Goal: Information Seeking & Learning: Find specific fact

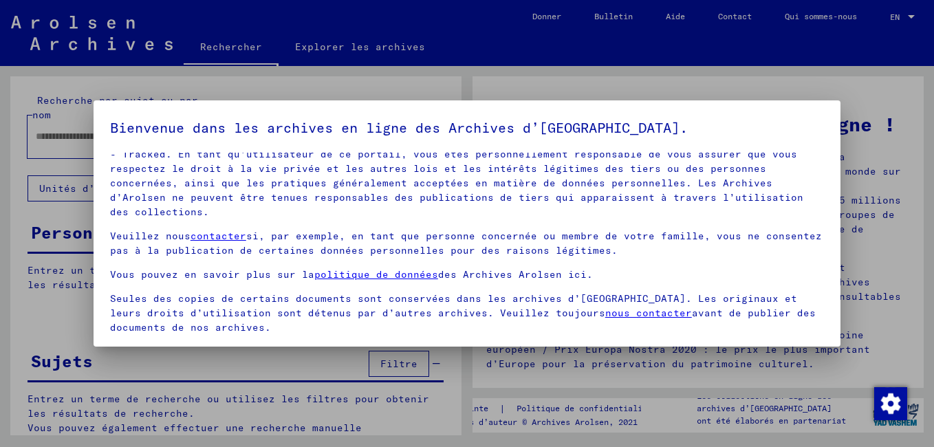
scroll to position [113, 0]
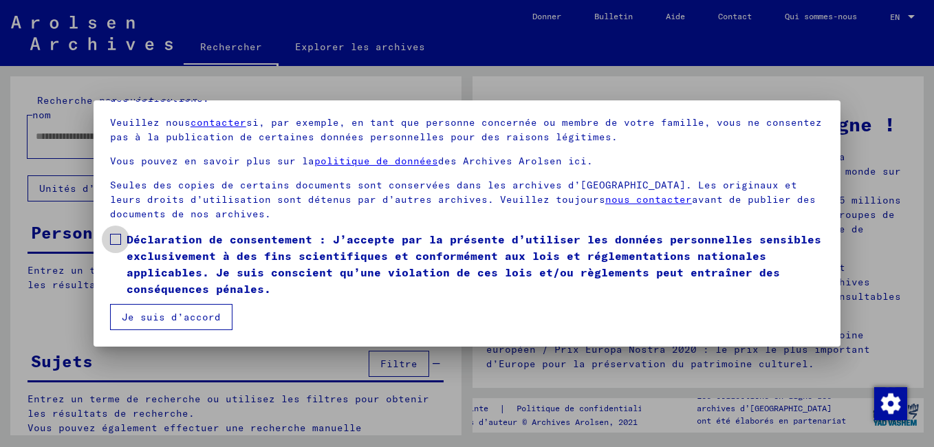
click at [118, 236] on span at bounding box center [115, 239] width 11 height 11
click at [155, 316] on button "Je suis d’accord" at bounding box center [171, 317] width 122 height 26
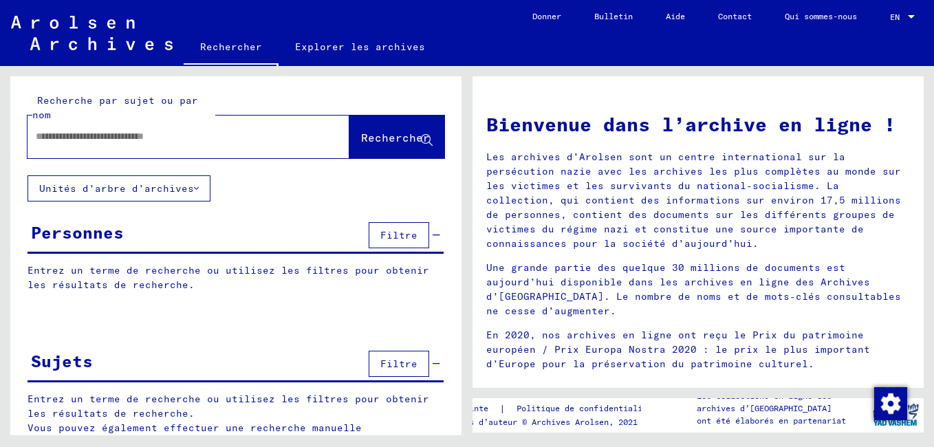
click at [52, 129] on input "text" at bounding box center [172, 136] width 272 height 14
click at [368, 134] on span "Rechercher" at bounding box center [395, 138] width 69 height 14
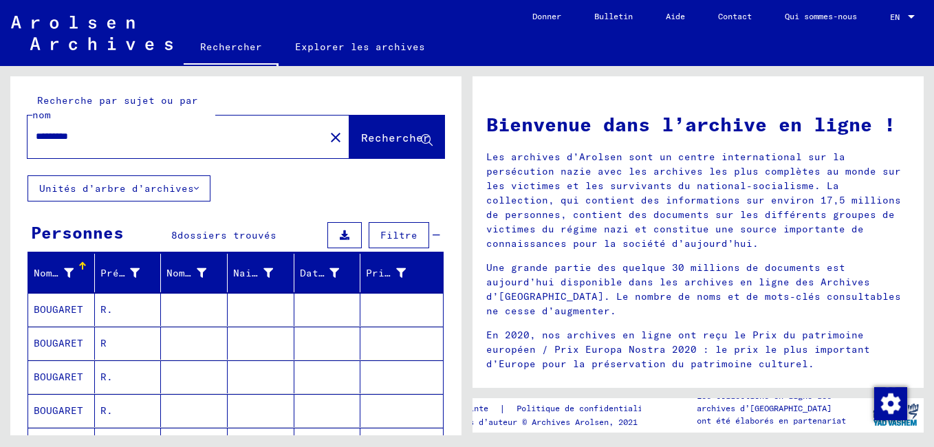
click at [56, 308] on mat-cell "BOUGARET" at bounding box center [61, 309] width 67 height 33
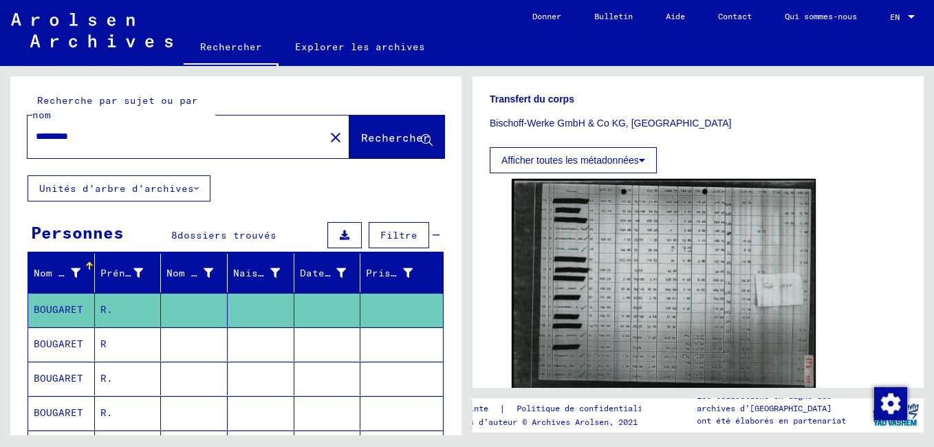
scroll to position [344, 0]
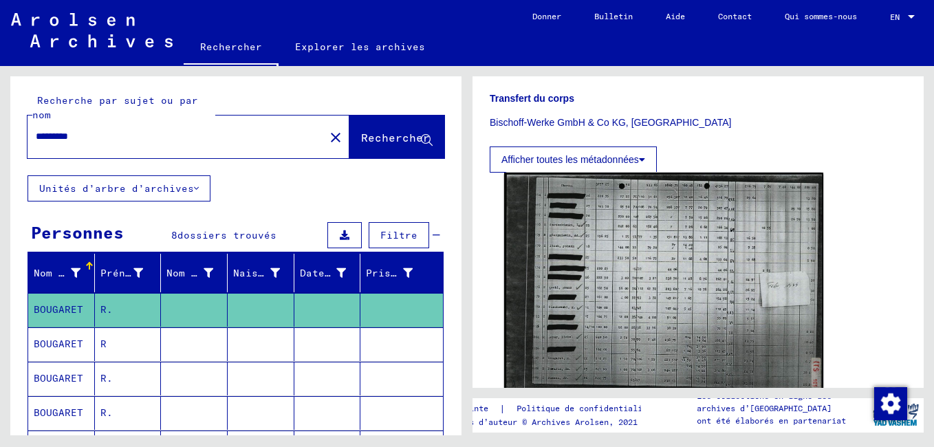
click at [686, 319] on img at bounding box center [663, 283] width 319 height 220
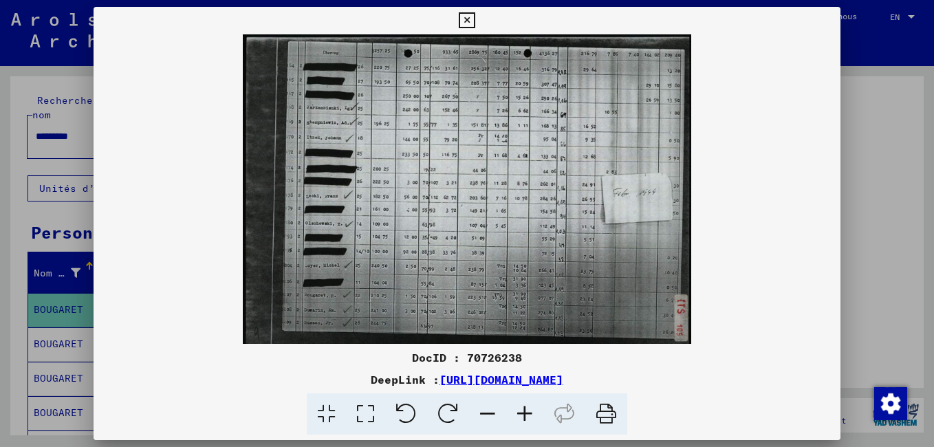
click at [523, 411] on icon at bounding box center [524, 414] width 37 height 42
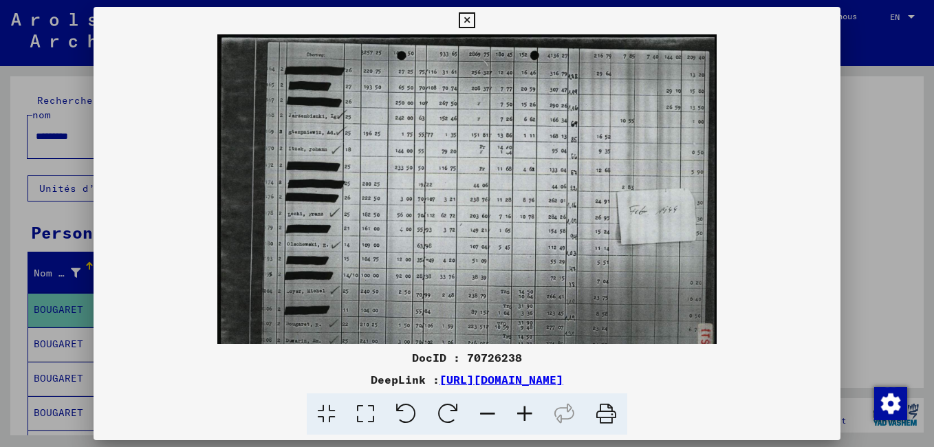
click at [523, 411] on icon at bounding box center [524, 414] width 37 height 42
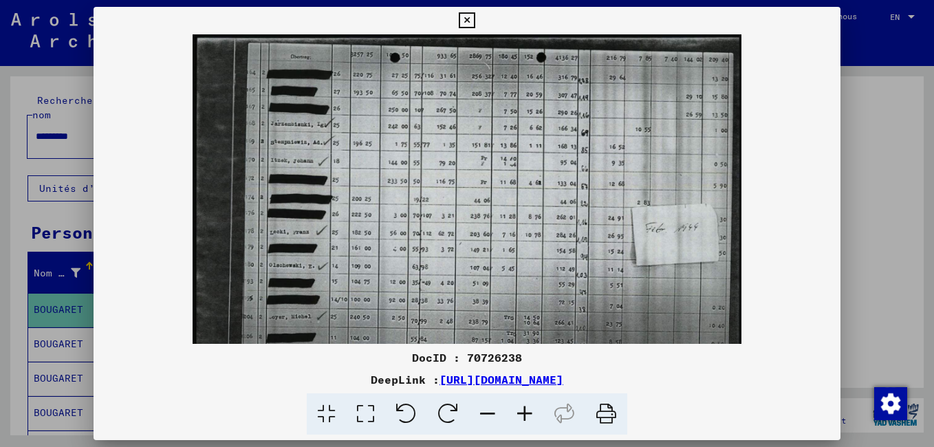
click at [523, 411] on icon at bounding box center [524, 414] width 37 height 42
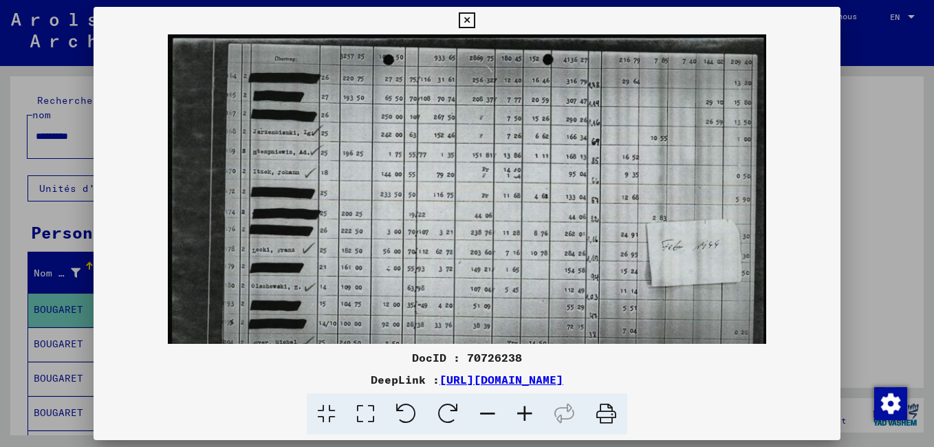
click at [523, 410] on icon at bounding box center [524, 414] width 37 height 42
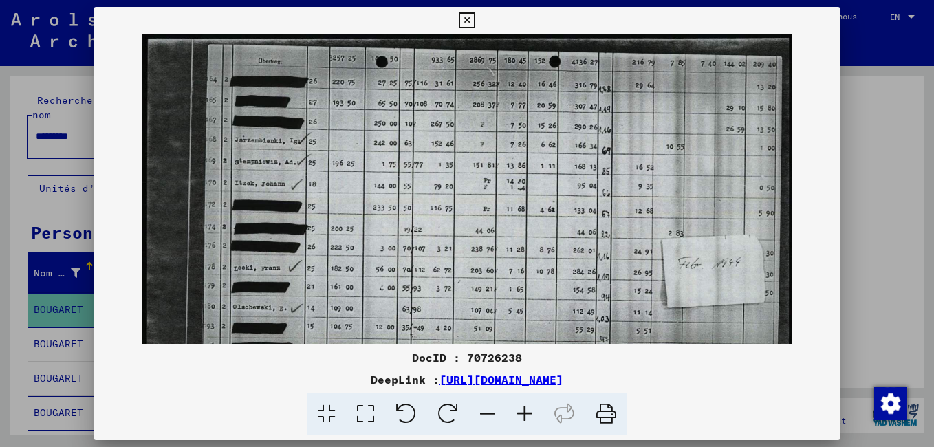
click at [523, 410] on icon at bounding box center [524, 414] width 37 height 42
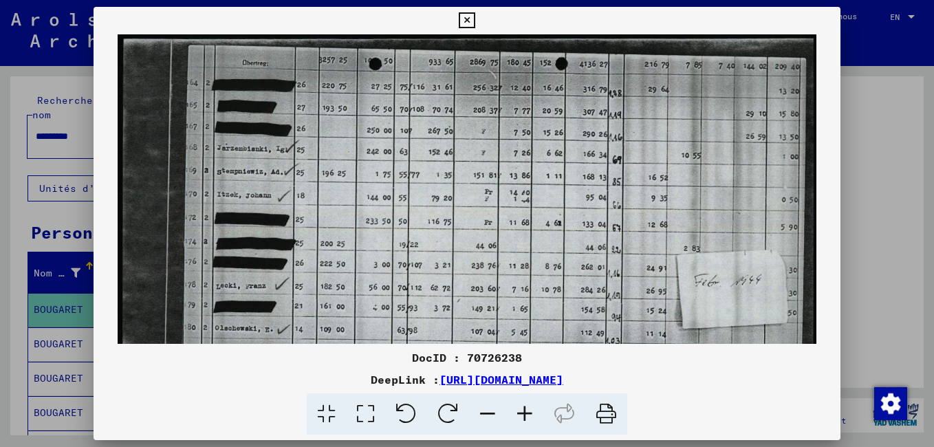
click at [523, 410] on icon at bounding box center [524, 414] width 37 height 42
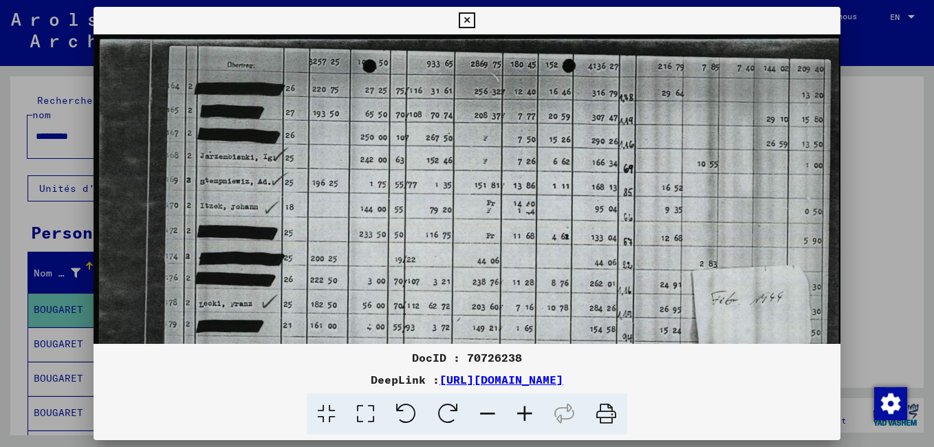
scroll to position [0, 1]
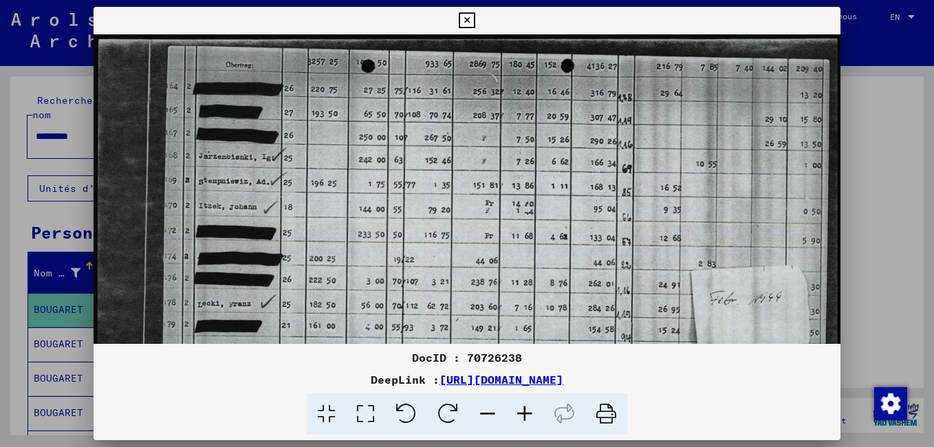
drag, startPoint x: 424, startPoint y: 124, endPoint x: 410, endPoint y: 186, distance: 63.6
click at [410, 186] on img at bounding box center [466, 292] width 748 height 516
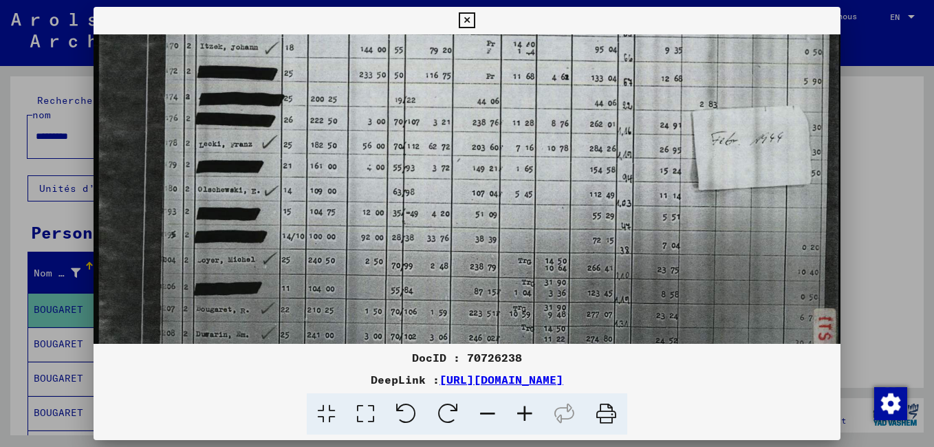
drag, startPoint x: 416, startPoint y: 248, endPoint x: 453, endPoint y: 80, distance: 171.1
click at [453, 80] on img at bounding box center [468, 133] width 748 height 516
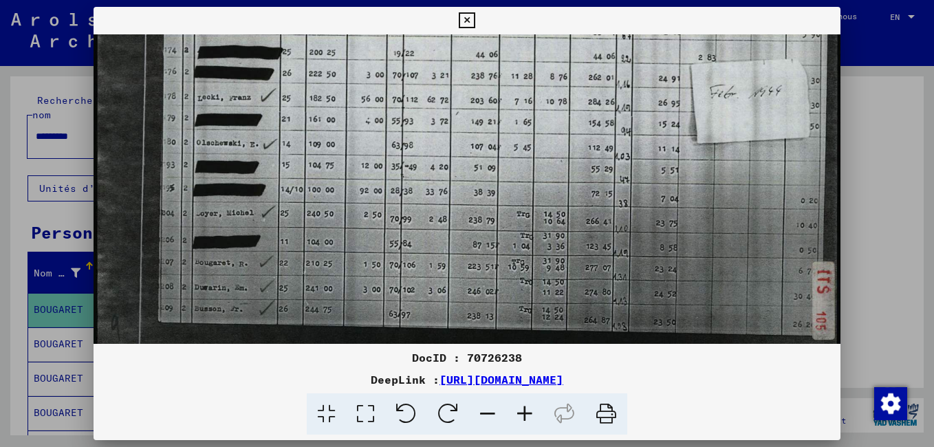
scroll to position [206, 0]
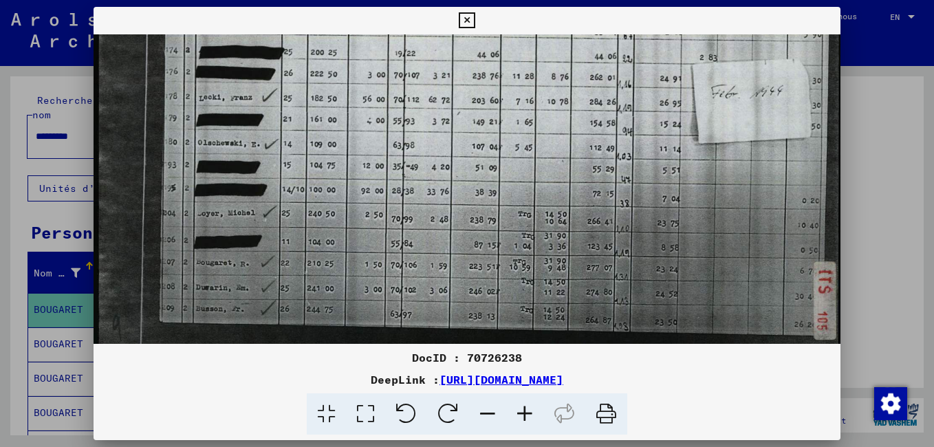
drag, startPoint x: 392, startPoint y: 246, endPoint x: 389, endPoint y: 186, distance: 59.9
click at [389, 186] on img at bounding box center [468, 86] width 748 height 516
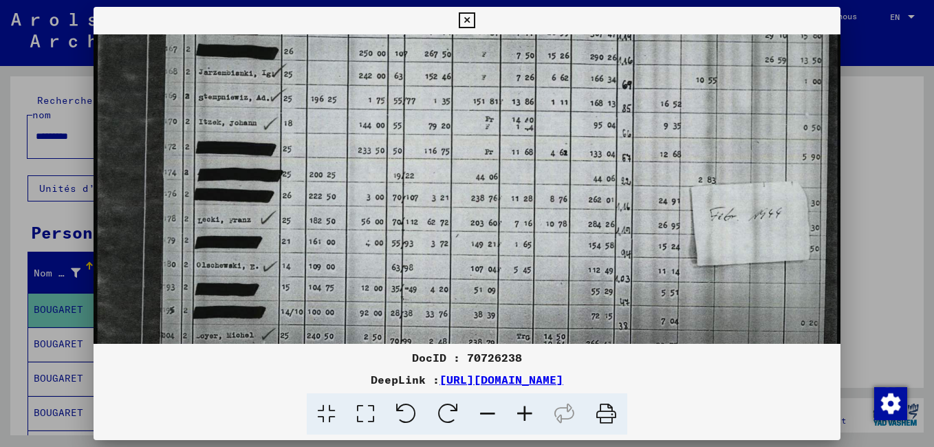
scroll to position [83, 1]
drag, startPoint x: 536, startPoint y: 74, endPoint x: 508, endPoint y: 193, distance: 122.3
click at [511, 197] on img at bounding box center [466, 209] width 748 height 516
click at [486, 409] on icon at bounding box center [487, 414] width 37 height 42
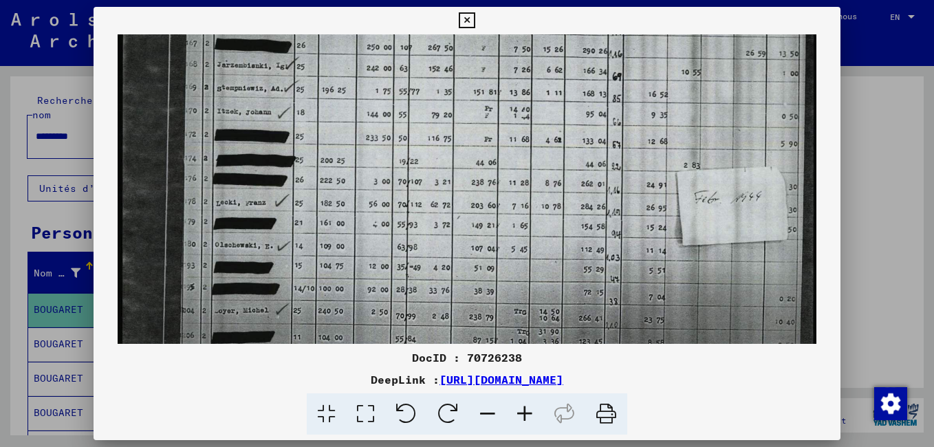
click at [486, 409] on icon at bounding box center [487, 414] width 37 height 42
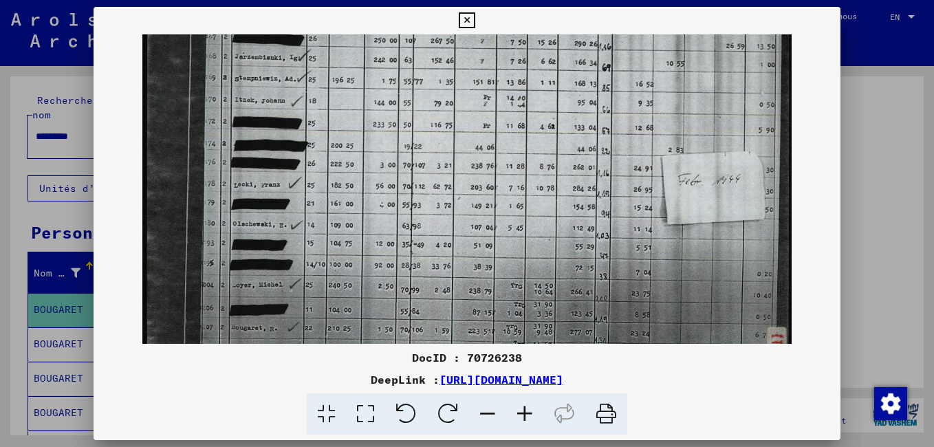
click at [486, 409] on icon at bounding box center [487, 414] width 37 height 42
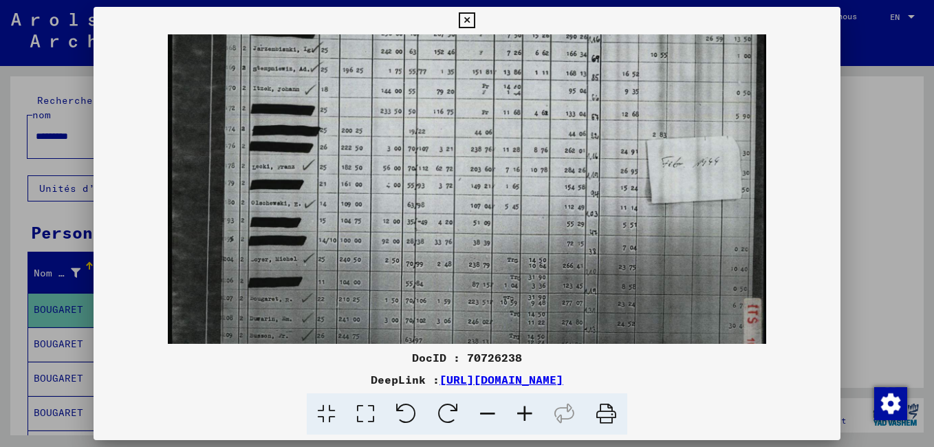
click at [486, 409] on icon at bounding box center [487, 414] width 37 height 42
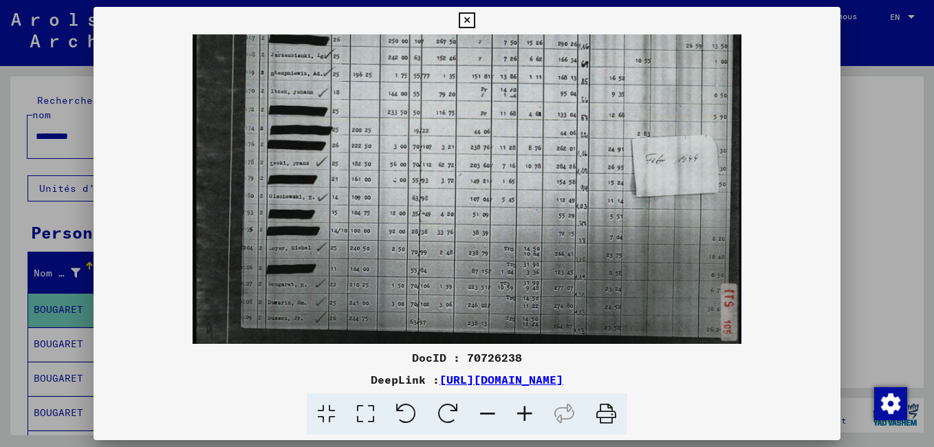
click at [468, 15] on icon at bounding box center [467, 20] width 16 height 17
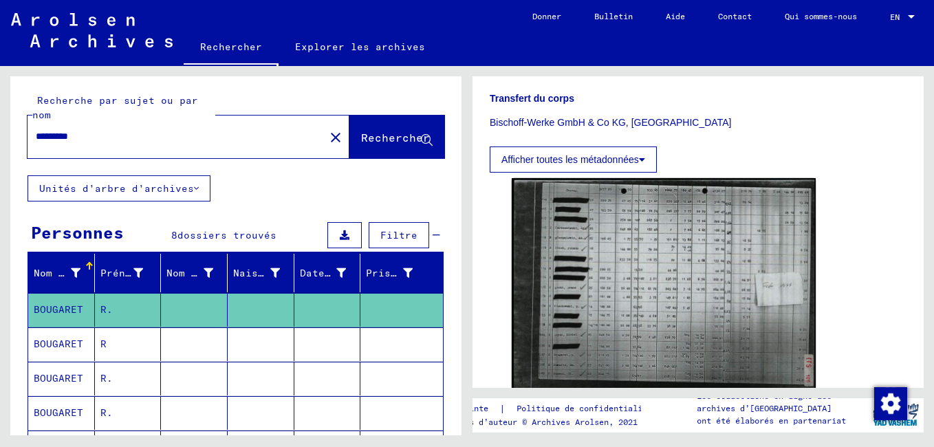
click at [58, 341] on mat-cell "BOUGARET" at bounding box center [61, 344] width 67 height 34
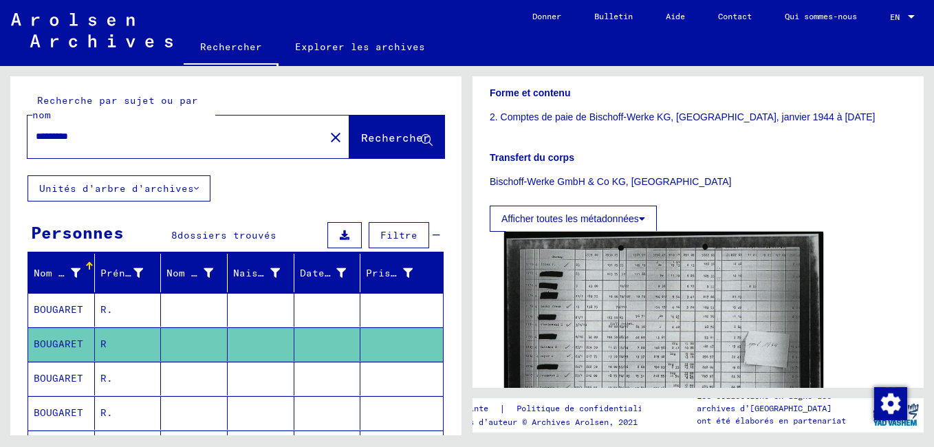
scroll to position [344, 0]
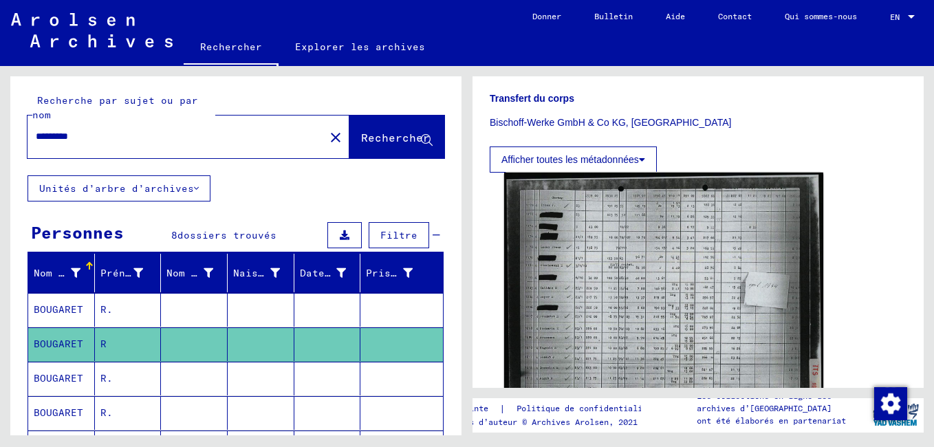
click at [670, 323] on img at bounding box center [663, 285] width 319 height 225
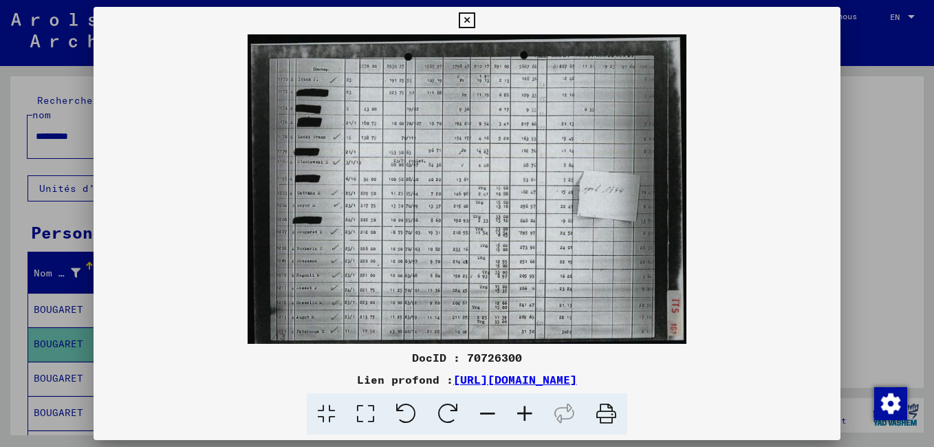
click at [524, 413] on icon at bounding box center [524, 414] width 37 height 42
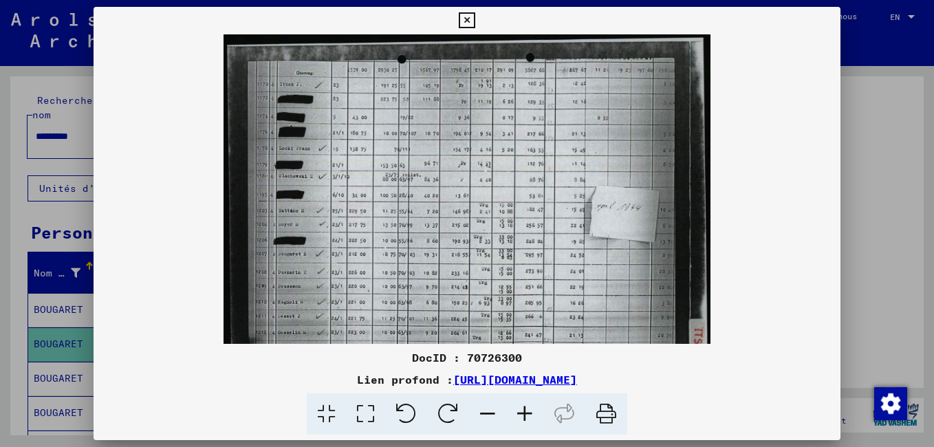
click at [524, 413] on icon at bounding box center [524, 414] width 37 height 42
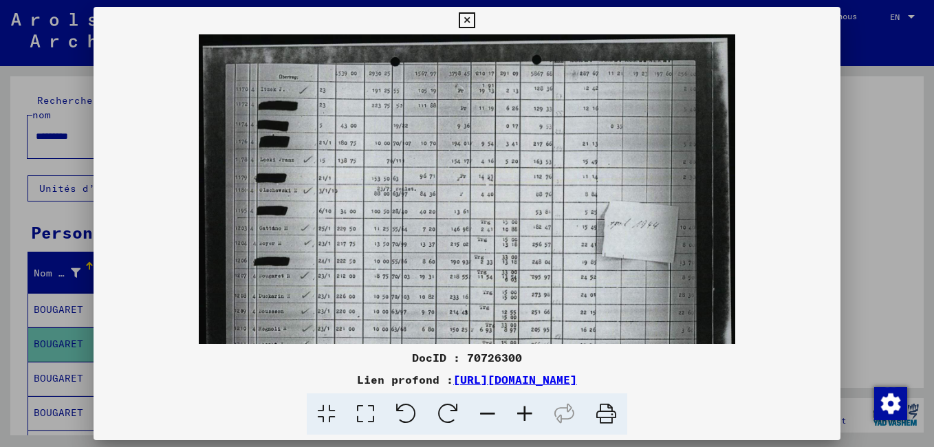
click at [524, 413] on icon at bounding box center [524, 414] width 37 height 42
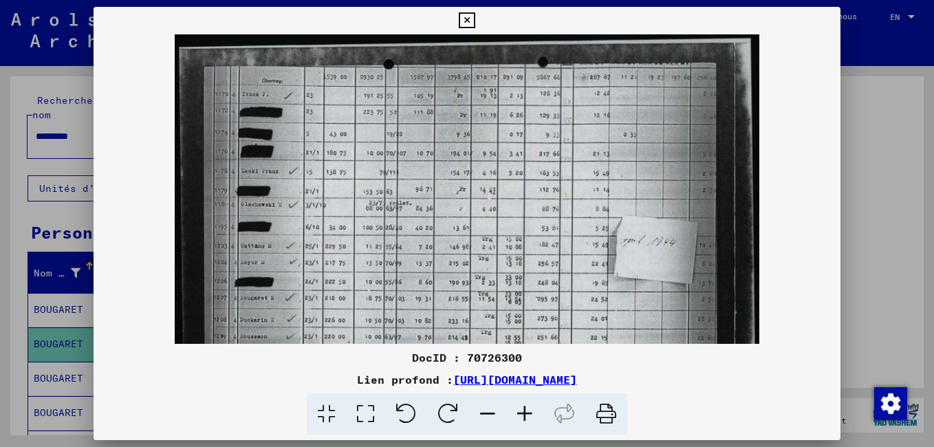
click at [466, 17] on icon at bounding box center [467, 20] width 16 height 17
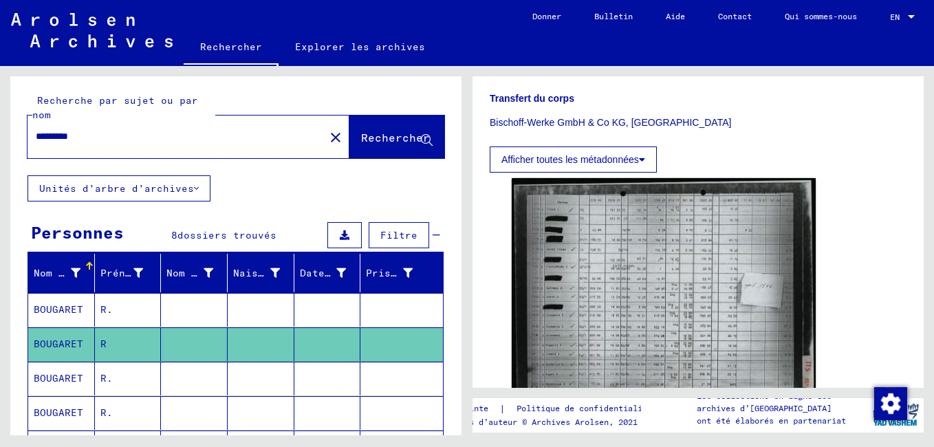
click at [61, 380] on icon at bounding box center [57, 392] width 34 height 55
click at [57, 370] on icon at bounding box center [57, 392] width 34 height 55
click at [56, 374] on icon at bounding box center [57, 392] width 34 height 55
click at [931, 285] on div "2 Enregistrement des étrangers et des persécutés allemands par les institutions…" at bounding box center [701, 250] width 467 height 369
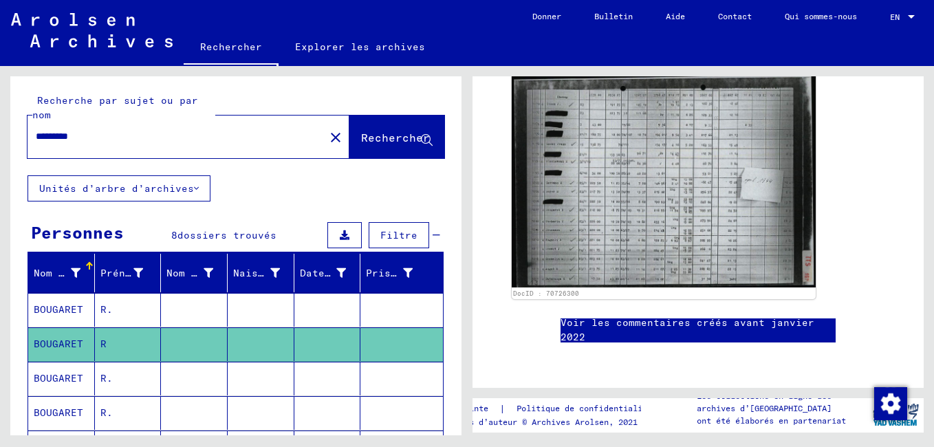
scroll to position [550, 0]
click at [45, 377] on icon at bounding box center [57, 392] width 34 height 55
click at [49, 307] on mat-cell "BOUGARET" at bounding box center [61, 310] width 67 height 34
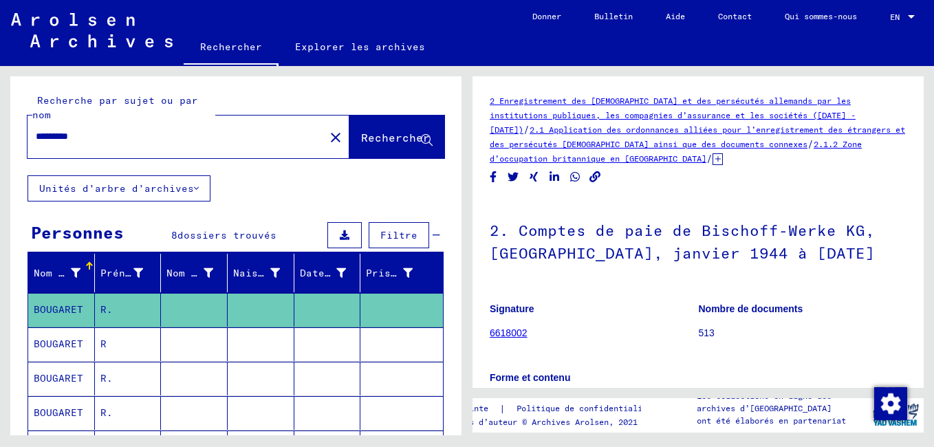
click at [45, 374] on icon at bounding box center [57, 392] width 34 height 55
click at [53, 376] on icon at bounding box center [57, 392] width 34 height 55
click at [130, 306] on mat-cell "R." at bounding box center [128, 310] width 67 height 34
click at [142, 136] on input "********" at bounding box center [176, 136] width 281 height 14
click at [371, 132] on span "Rechercher" at bounding box center [395, 138] width 69 height 14
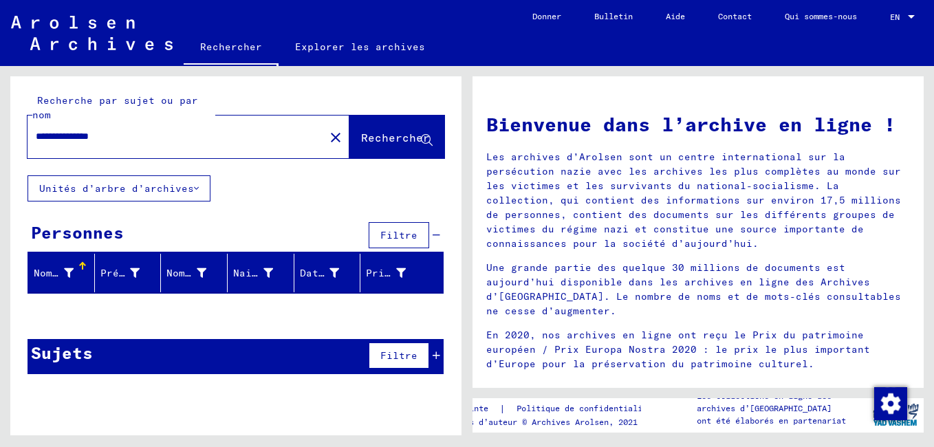
click at [424, 135] on icon at bounding box center [427, 141] width 12 height 12
drag, startPoint x: 122, startPoint y: 133, endPoint x: 85, endPoint y: 129, distance: 37.4
click at [85, 129] on div "**********" at bounding box center [168, 136] width 281 height 31
type input "********"
click at [408, 133] on span "Rechercher" at bounding box center [395, 138] width 69 height 14
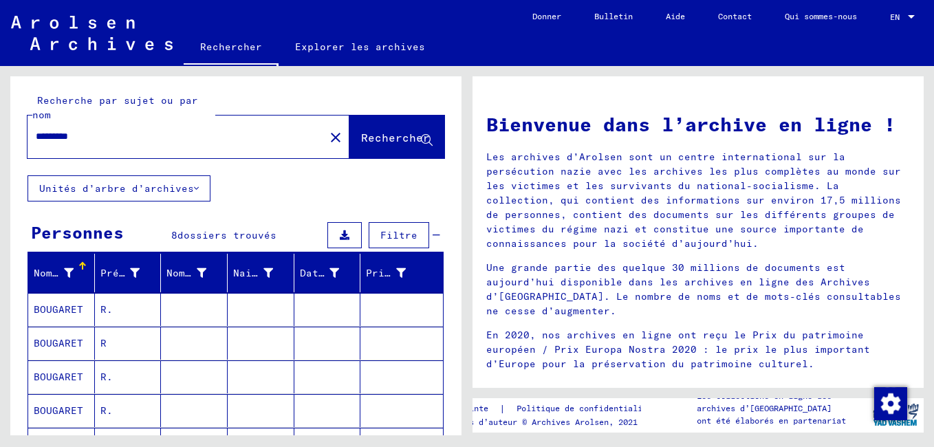
click at [74, 372] on mat-cell "BOUGARET" at bounding box center [61, 376] width 67 height 33
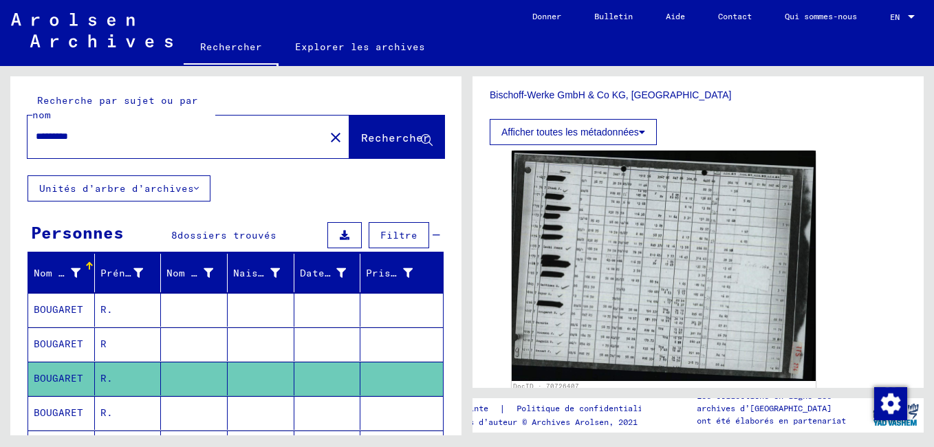
scroll to position [413, 0]
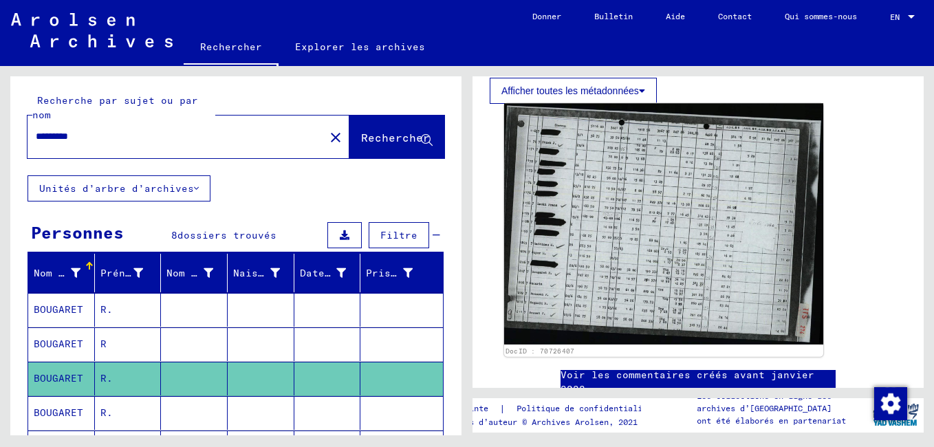
click at [616, 275] on img at bounding box center [663, 223] width 319 height 241
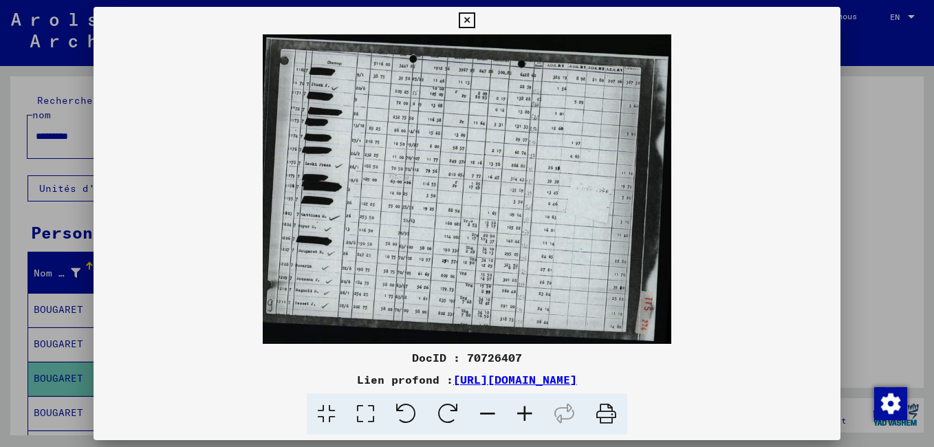
click at [523, 410] on icon at bounding box center [524, 414] width 37 height 42
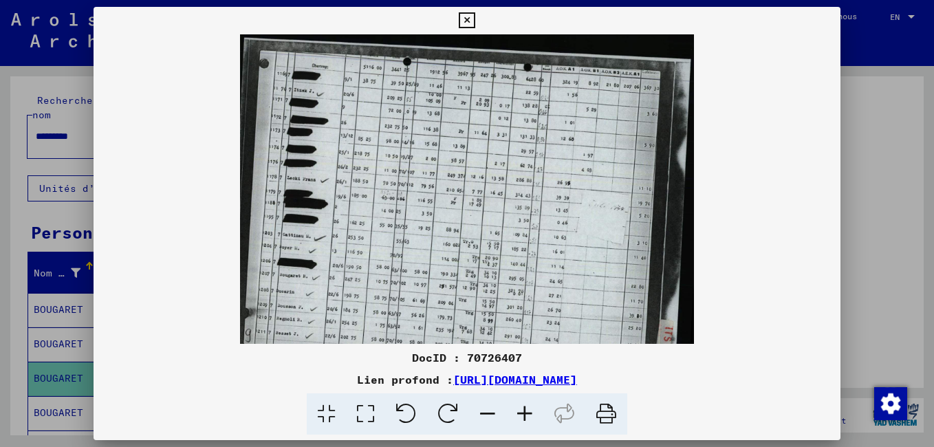
click at [523, 410] on icon at bounding box center [524, 414] width 37 height 42
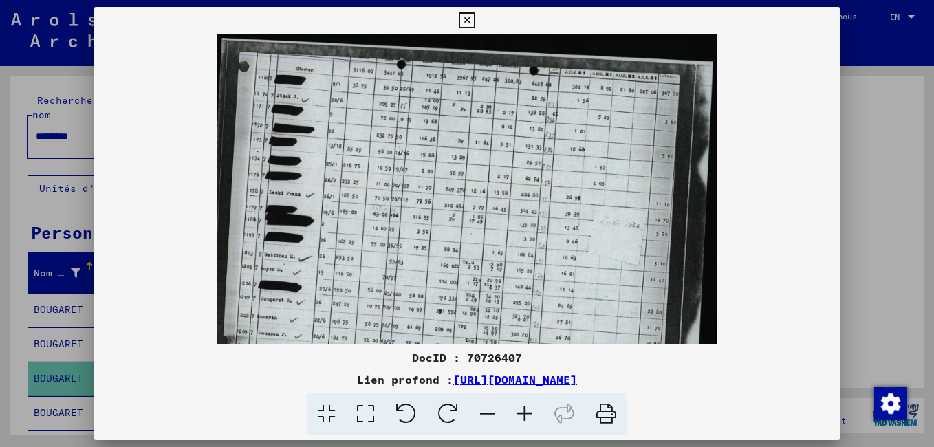
click at [523, 410] on icon at bounding box center [524, 414] width 37 height 42
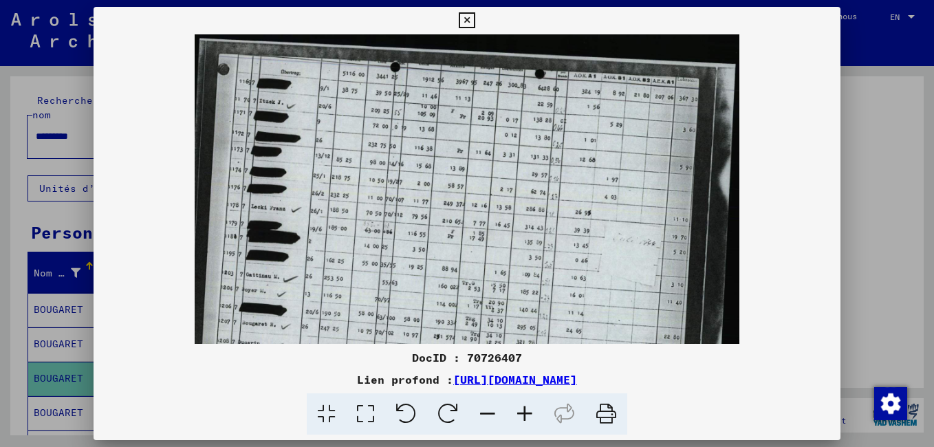
click at [522, 410] on icon at bounding box center [524, 414] width 37 height 42
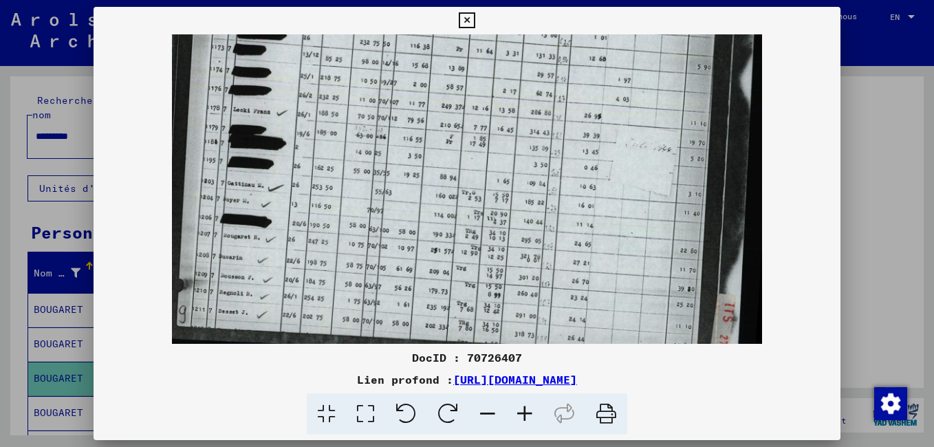
scroll to position [114, 0]
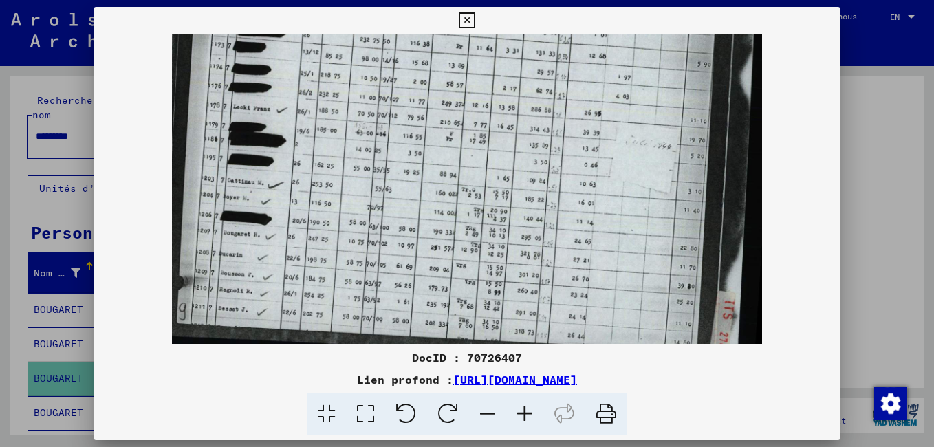
drag, startPoint x: 501, startPoint y: 295, endPoint x: 532, endPoint y: 181, distance: 118.3
click at [532, 181] on img at bounding box center [467, 143] width 591 height 447
click at [465, 19] on icon at bounding box center [467, 20] width 16 height 17
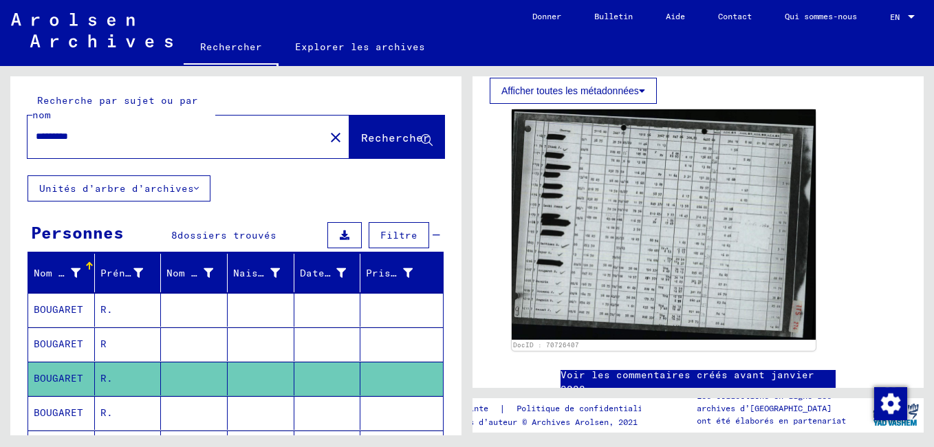
click at [70, 417] on icon at bounding box center [57, 392] width 34 height 55
click at [66, 411] on icon at bounding box center [57, 392] width 34 height 55
click at [65, 411] on icon at bounding box center [57, 392] width 34 height 55
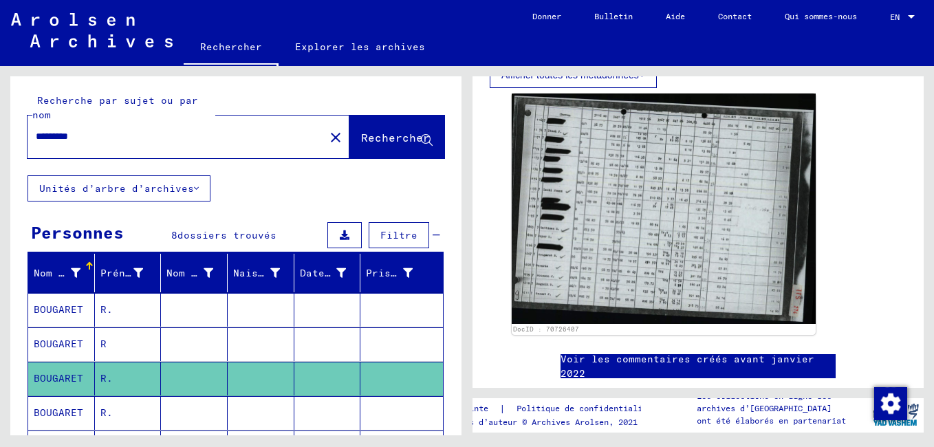
scroll to position [413, 0]
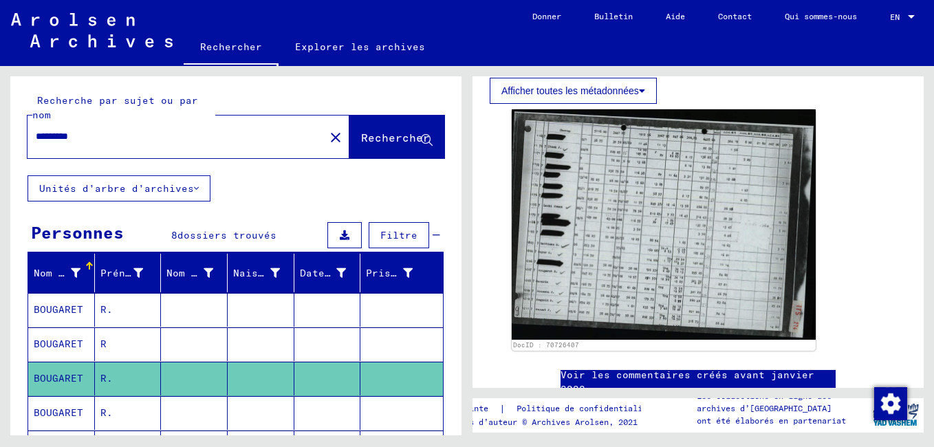
click at [63, 412] on icon at bounding box center [57, 392] width 34 height 55
click at [63, 411] on icon at bounding box center [57, 392] width 34 height 55
click at [116, 411] on mat-cell "R." at bounding box center [128, 413] width 67 height 34
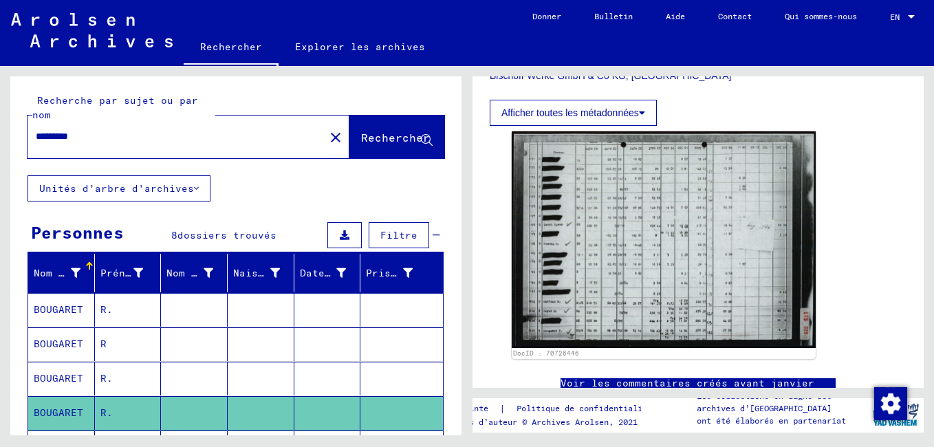
scroll to position [413, 0]
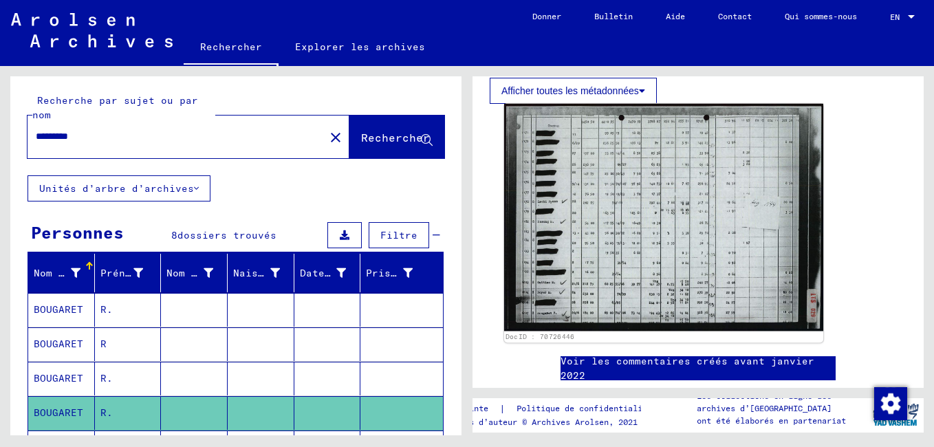
click at [636, 283] on img at bounding box center [663, 217] width 319 height 227
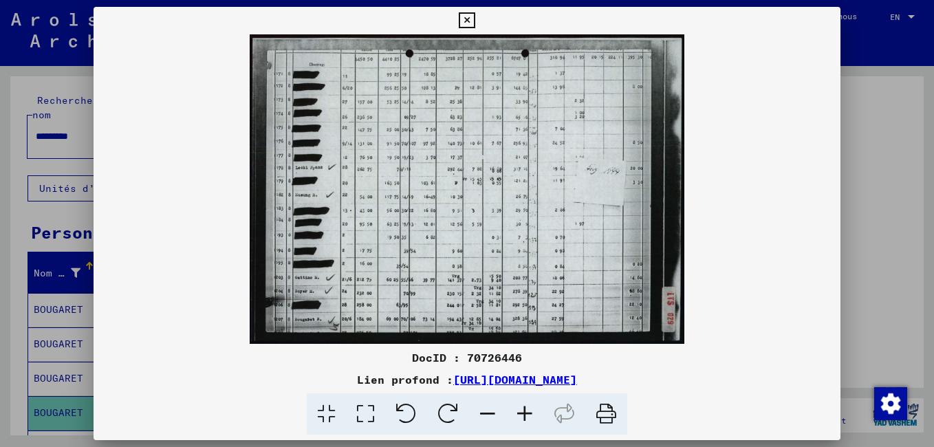
drag, startPoint x: 439, startPoint y: 250, endPoint x: 446, endPoint y: 206, distance: 45.2
click at [446, 206] on img at bounding box center [467, 189] width 747 height 310
click at [523, 413] on icon at bounding box center [524, 414] width 37 height 42
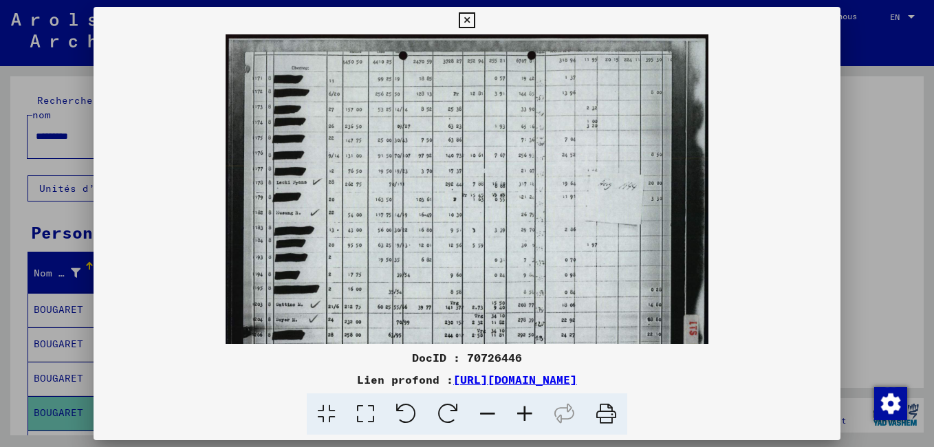
click at [523, 413] on icon at bounding box center [524, 414] width 37 height 42
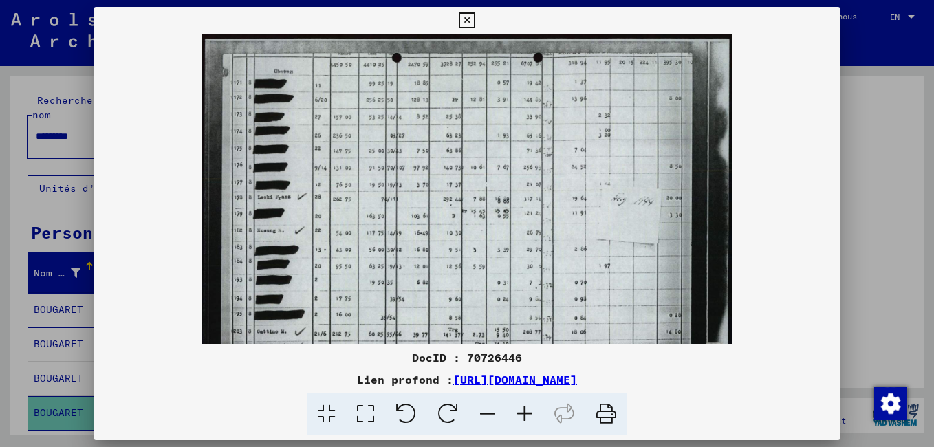
click at [523, 413] on icon at bounding box center [524, 414] width 37 height 42
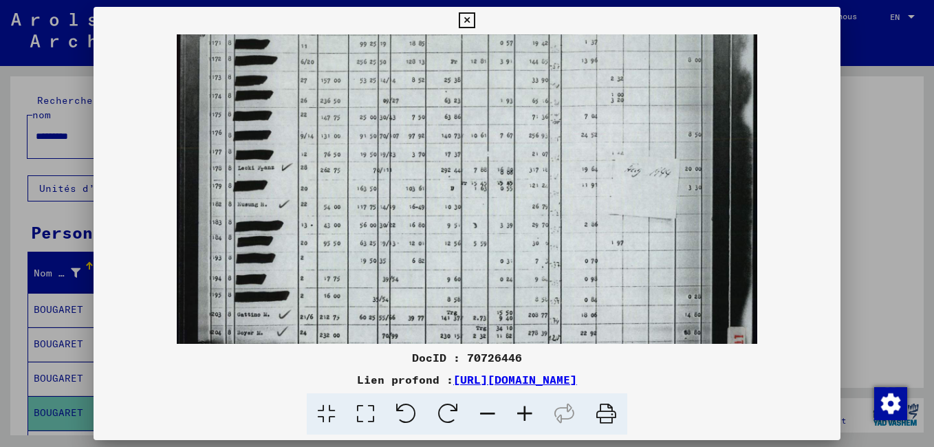
scroll to position [103, 0]
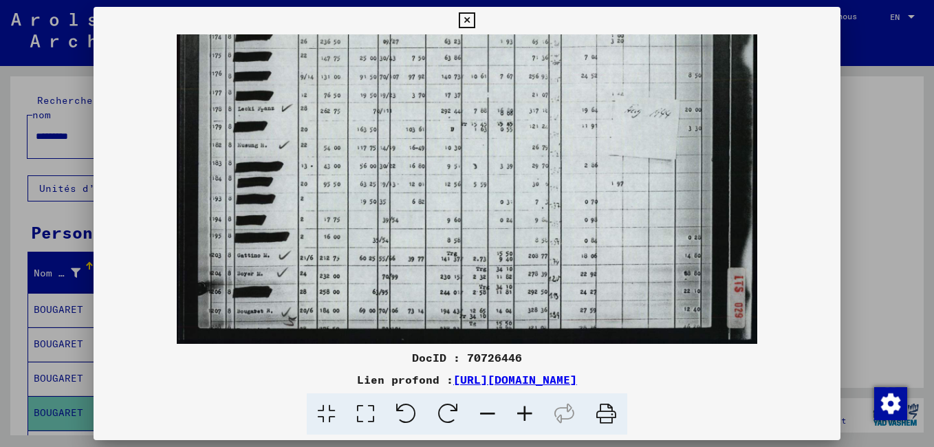
drag, startPoint x: 522, startPoint y: 246, endPoint x: 539, endPoint y: 83, distance: 163.9
click at [539, 84] on img at bounding box center [467, 137] width 580 height 413
click at [503, 383] on link "[URL][DOMAIN_NAME]" at bounding box center [515, 380] width 124 height 14
